Goal: Entertainment & Leisure: Consume media (video, audio)

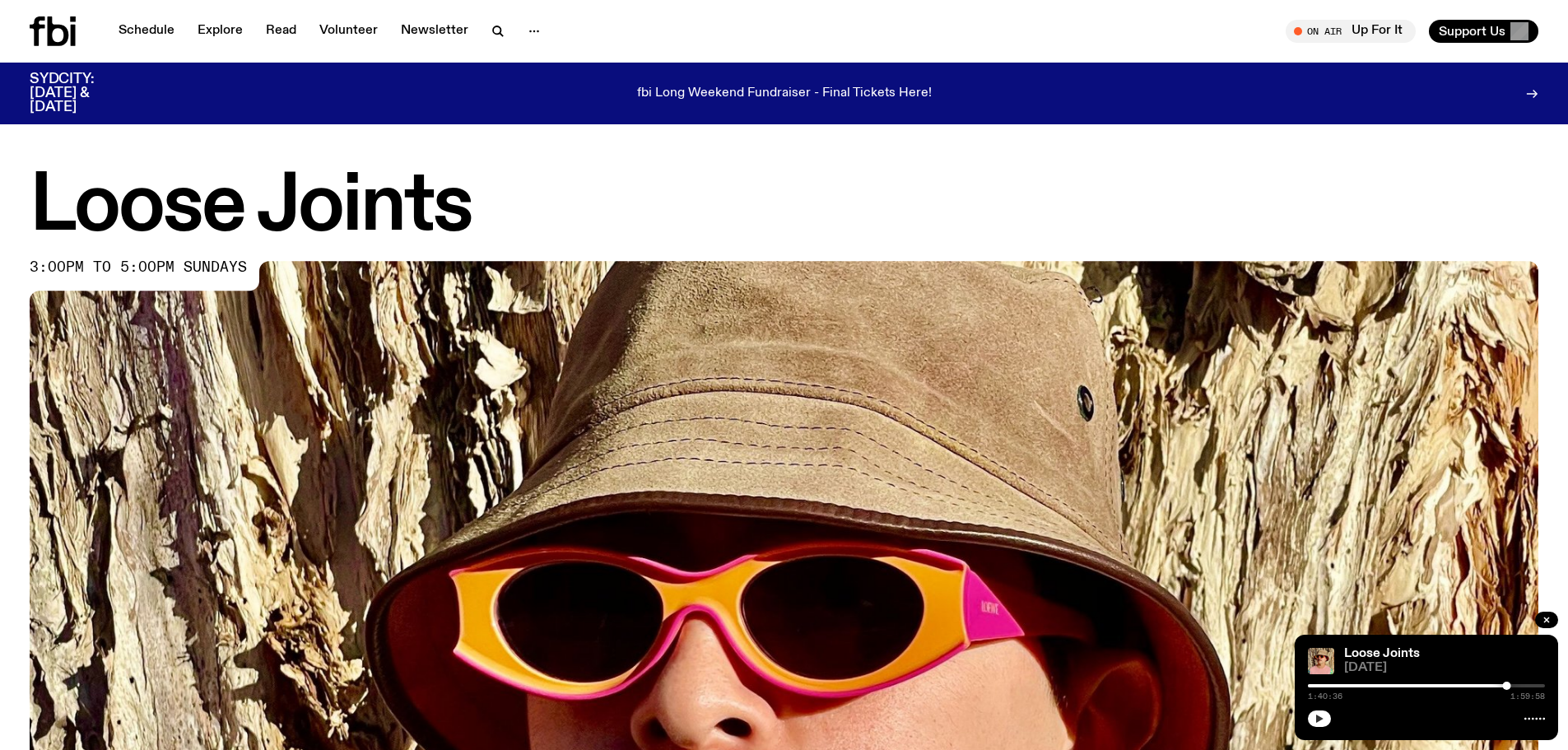
click at [1322, 716] on icon "button" at bounding box center [1320, 718] width 10 height 10
click at [160, 33] on link "Schedule" at bounding box center [146, 32] width 76 height 23
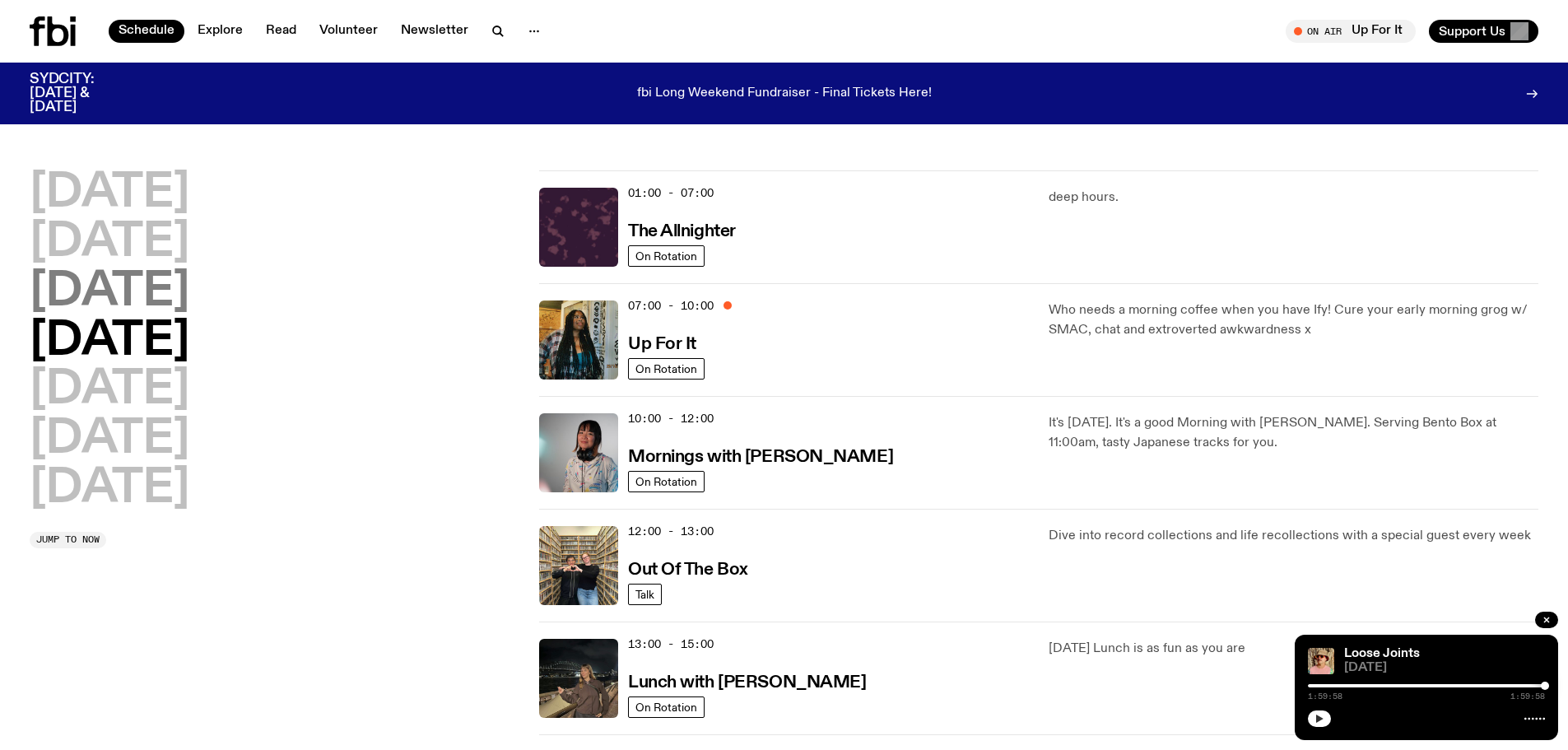
click at [144, 282] on h2 "[DATE]" at bounding box center [109, 293] width 160 height 46
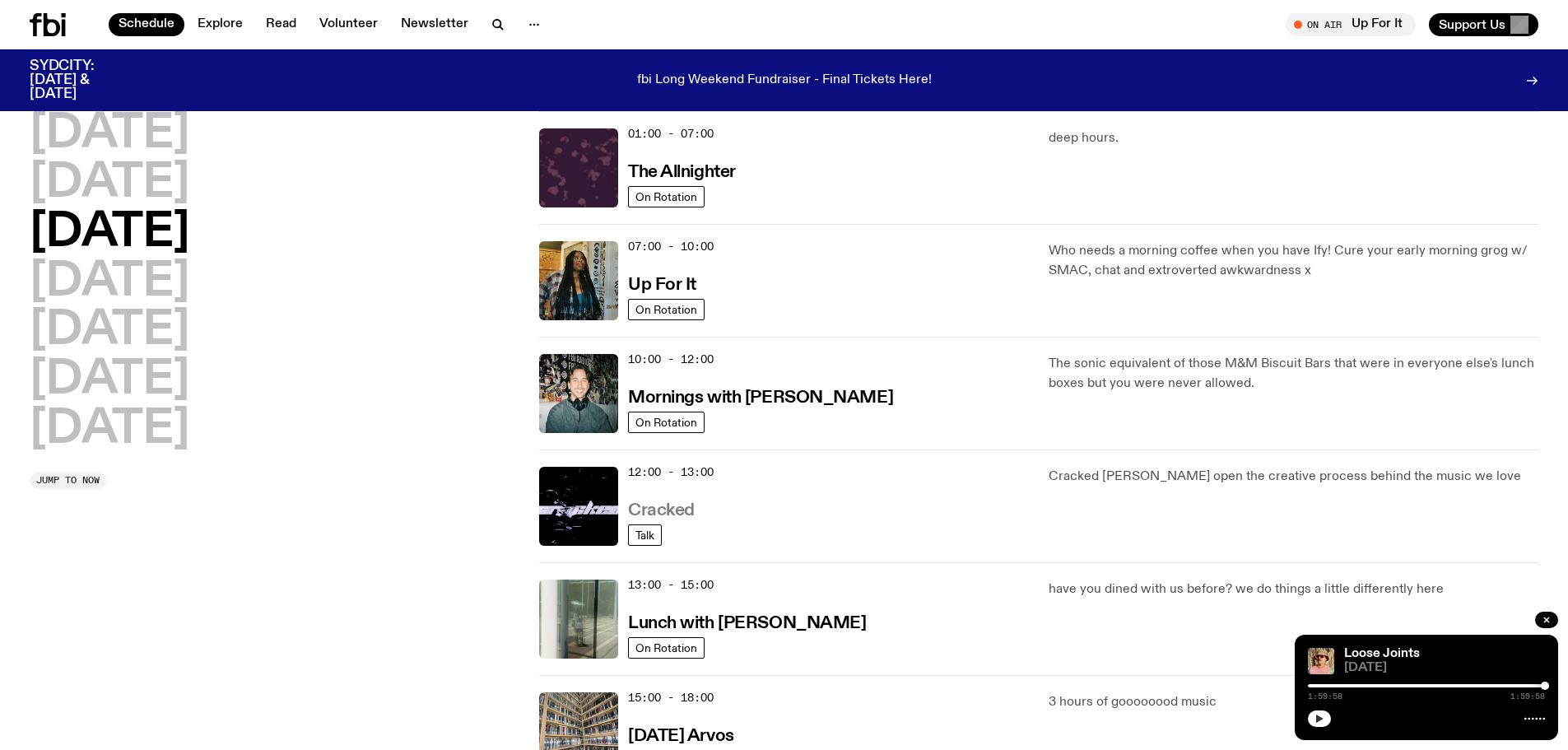
click at [677, 514] on h3 "Cracked" at bounding box center [662, 511] width 67 height 17
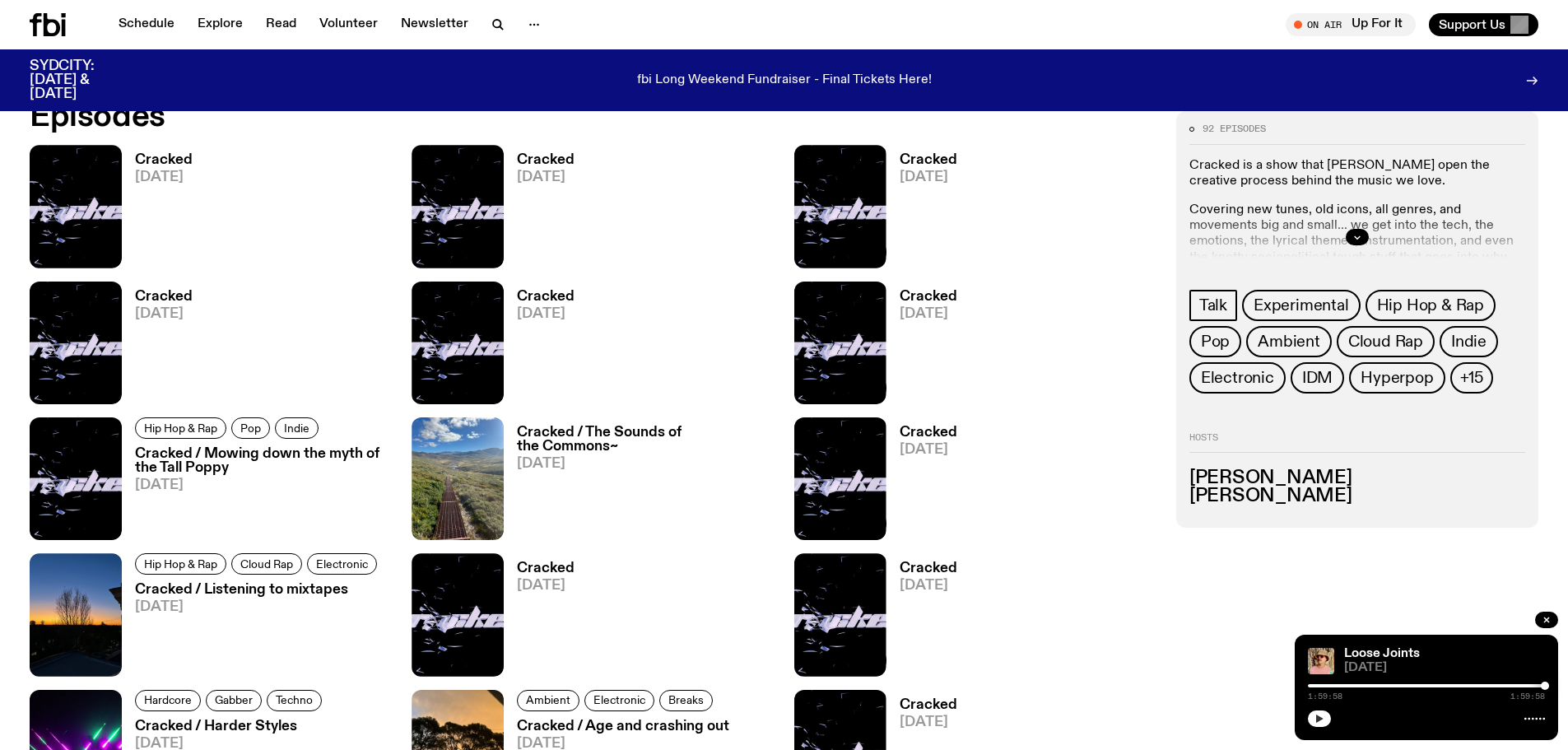
scroll to position [897, 0]
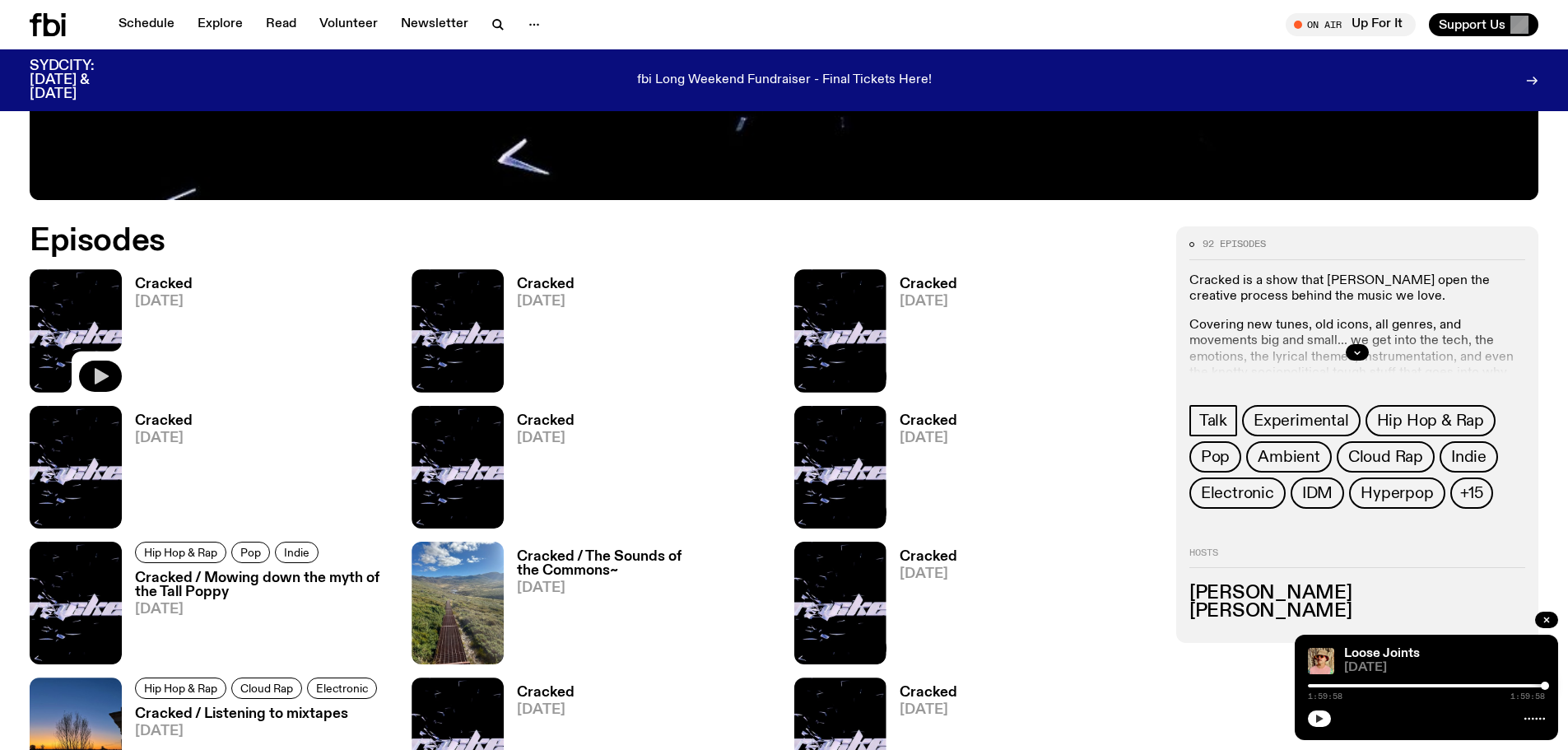
click at [96, 371] on icon "button" at bounding box center [102, 376] width 14 height 16
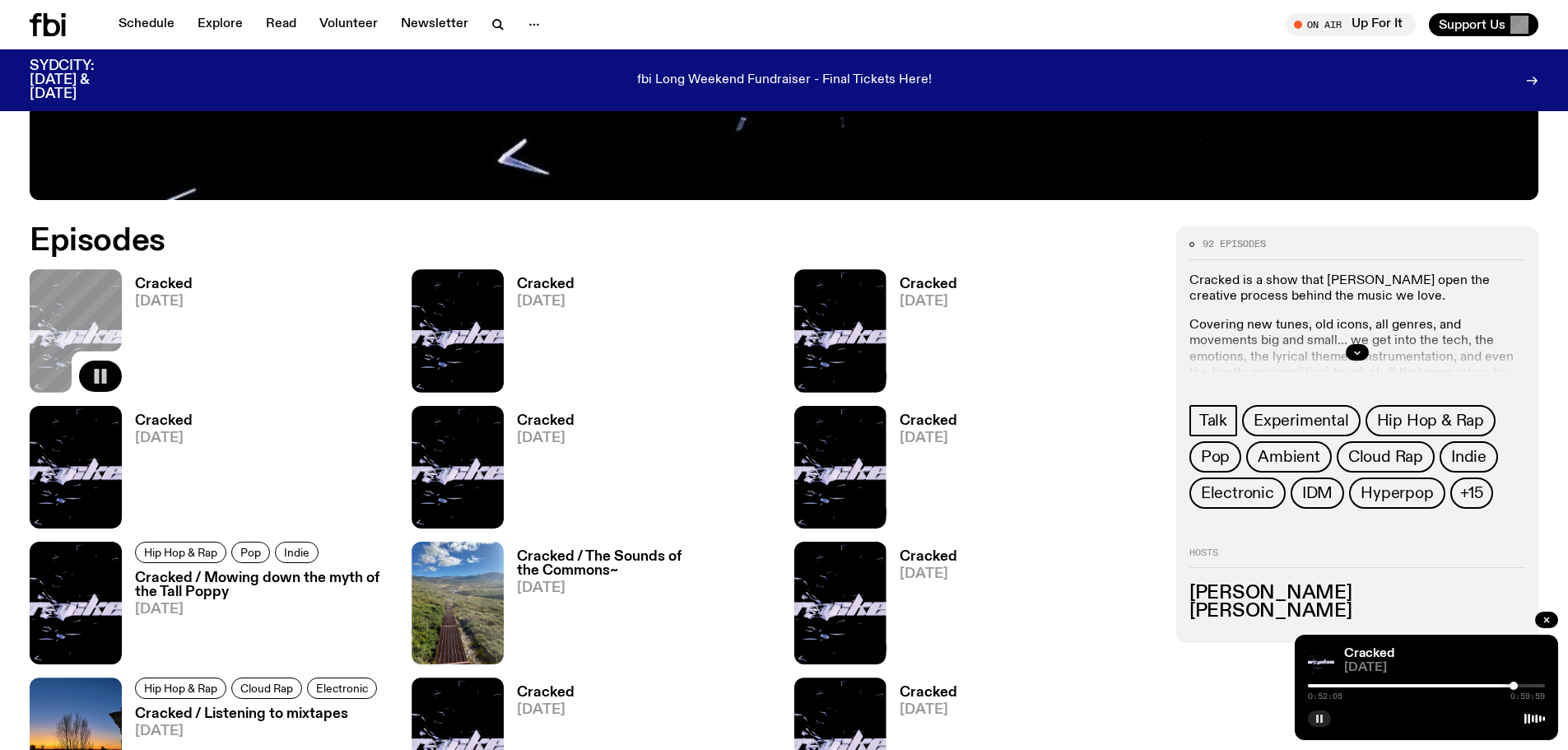
click at [1316, 717] on icon "button" at bounding box center [1320, 718] width 10 height 10
click at [1316, 716] on icon "button" at bounding box center [1320, 718] width 10 height 10
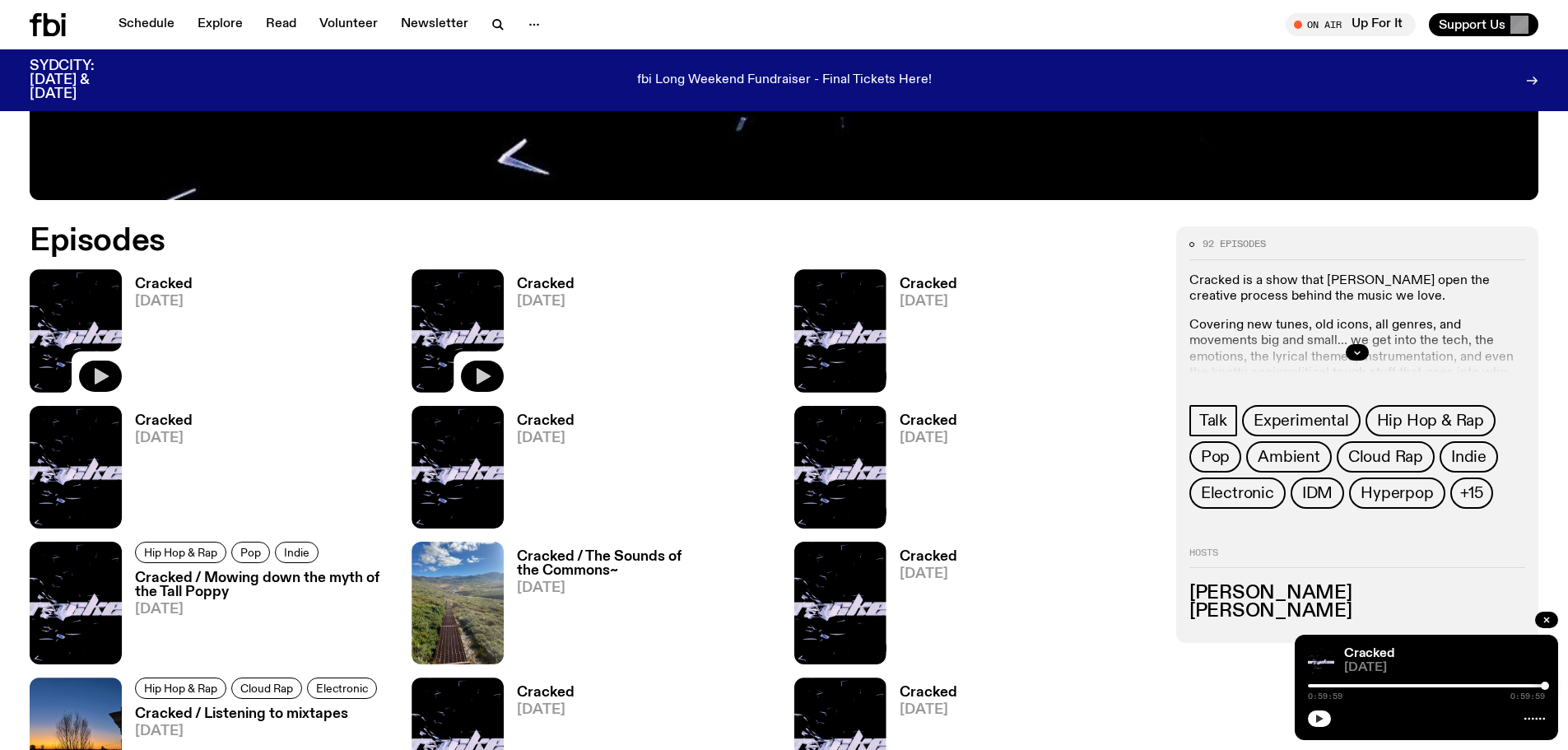
click at [488, 372] on icon "button" at bounding box center [482, 376] width 20 height 20
